Goal: Find specific page/section: Find specific page/section

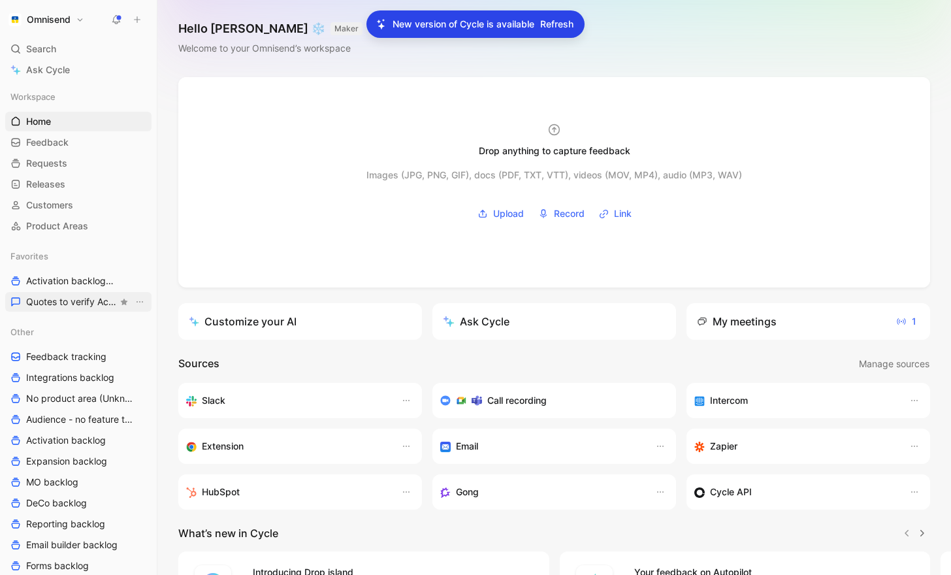
click at [73, 303] on span "Quotes to verify Activation" at bounding box center [71, 301] width 91 height 13
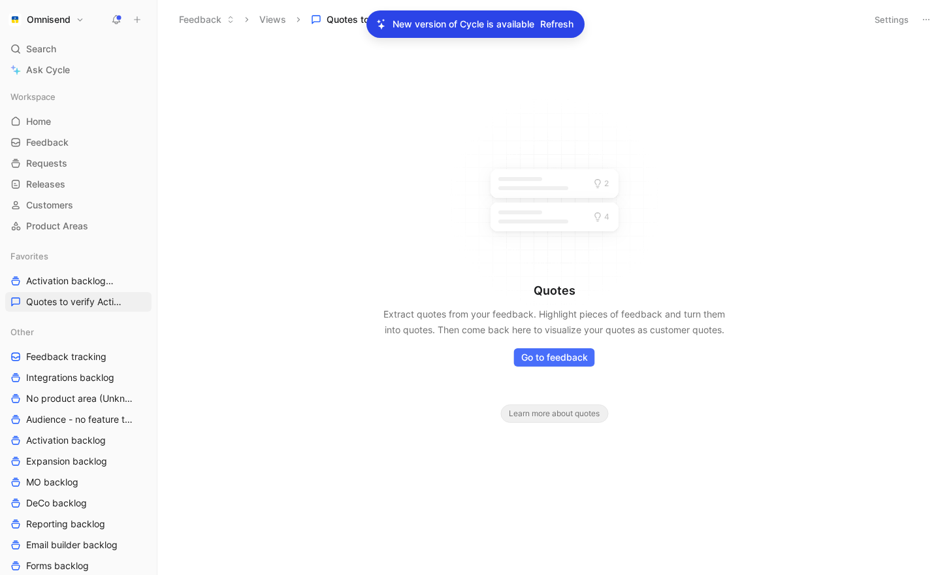
click at [565, 22] on span "Refresh" at bounding box center [556, 24] width 33 height 16
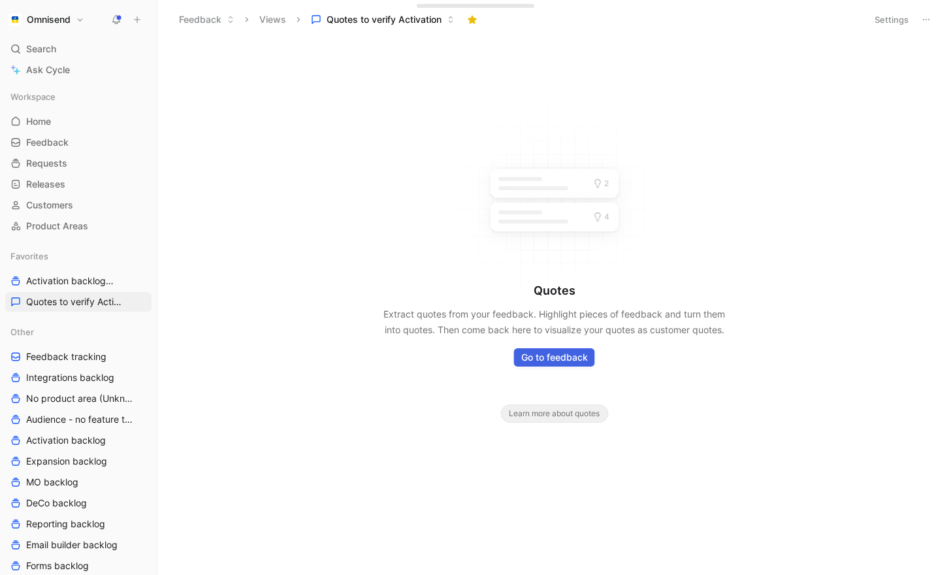
click at [531, 356] on span "Go to feedback" at bounding box center [554, 357] width 67 height 16
